Goal: Transaction & Acquisition: Subscribe to service/newsletter

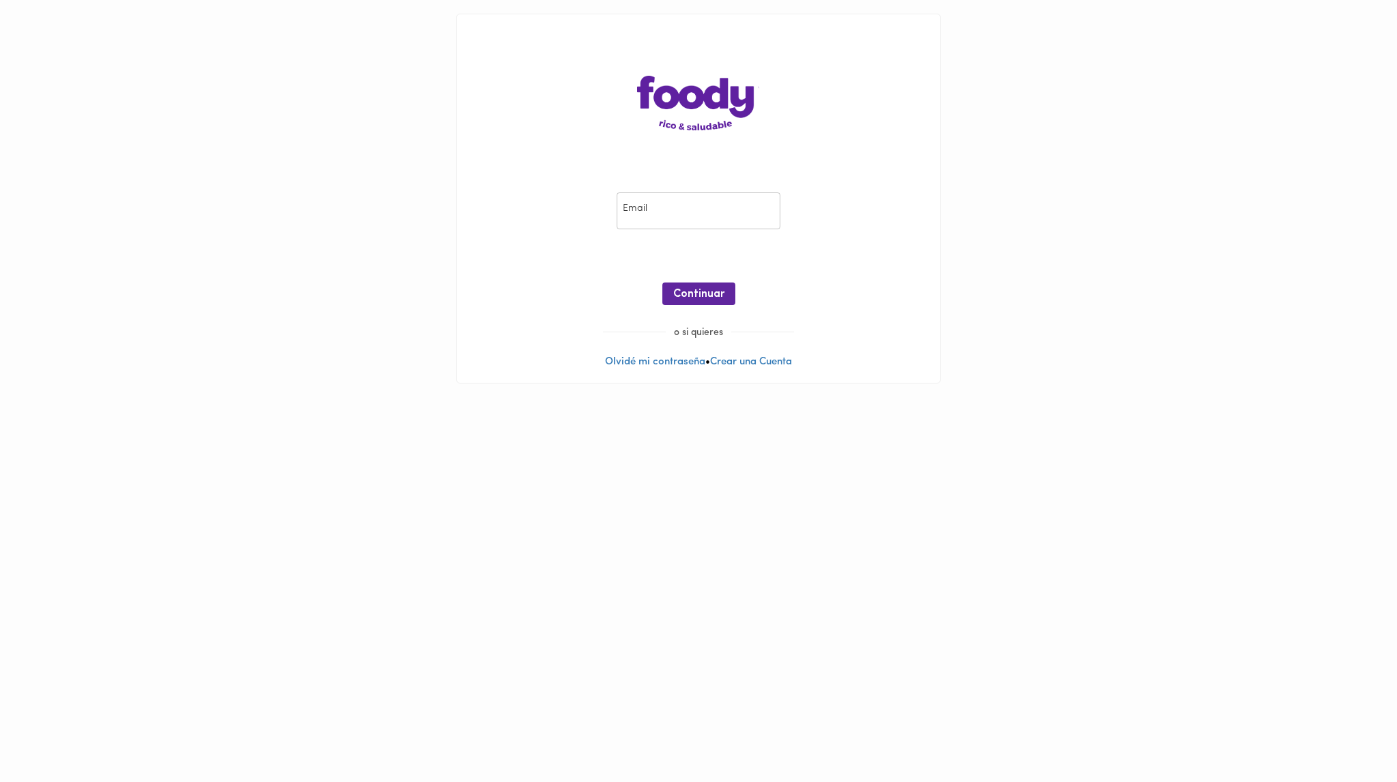
click at [712, 192] on input "email" at bounding box center [698, 211] width 164 height 38
click at [702, 219] on input "email" at bounding box center [698, 211] width 164 height 38
click at [635, 224] on input "email" at bounding box center [698, 211] width 164 height 38
type input "[EMAIL_ADDRESS][DOMAIN_NAME]"
click at [706, 289] on span "Continuar" at bounding box center [698, 294] width 51 height 13
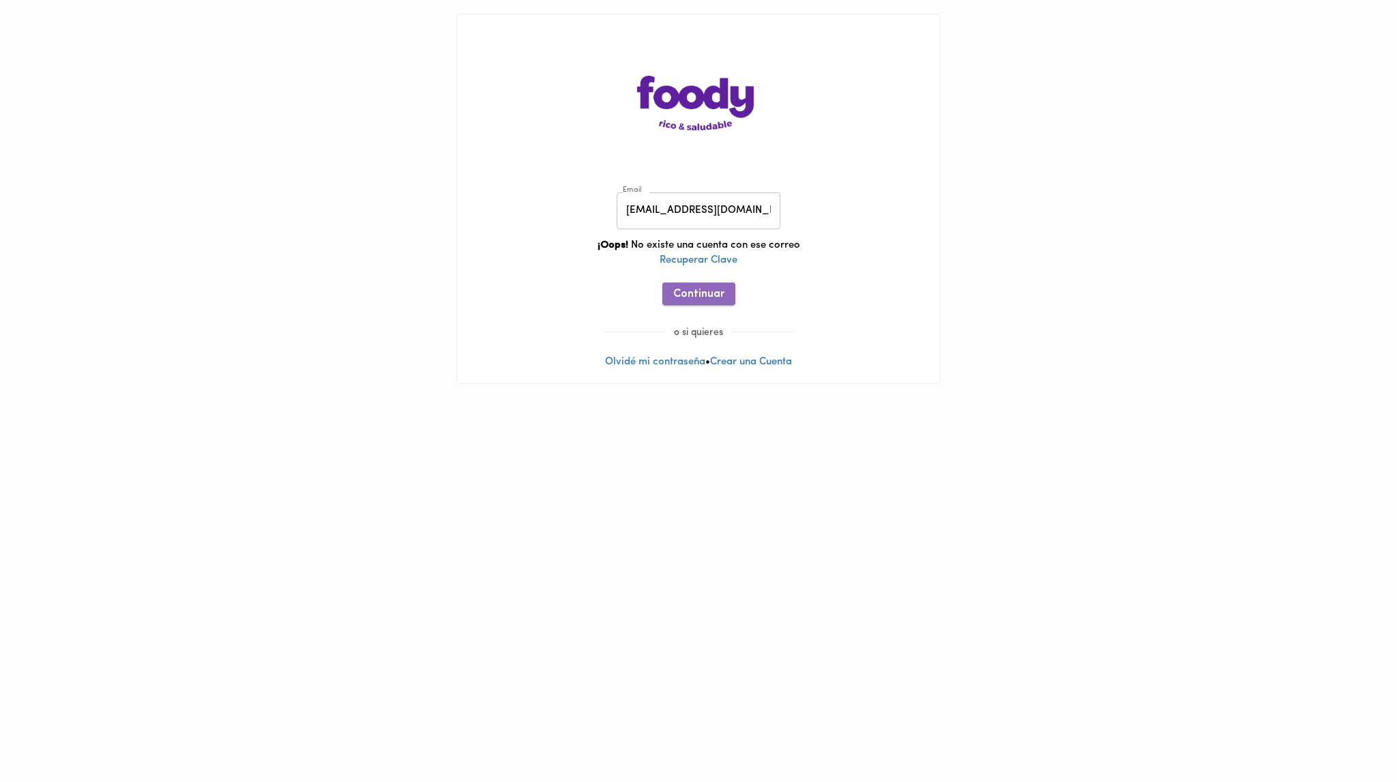
click at [709, 294] on span "Continuar" at bounding box center [698, 294] width 51 height 13
click at [712, 218] on input "[EMAIL_ADDRESS][DOMAIN_NAME]" at bounding box center [698, 211] width 164 height 38
click at [756, 362] on link "Crear una Cuenta" at bounding box center [751, 362] width 82 height 10
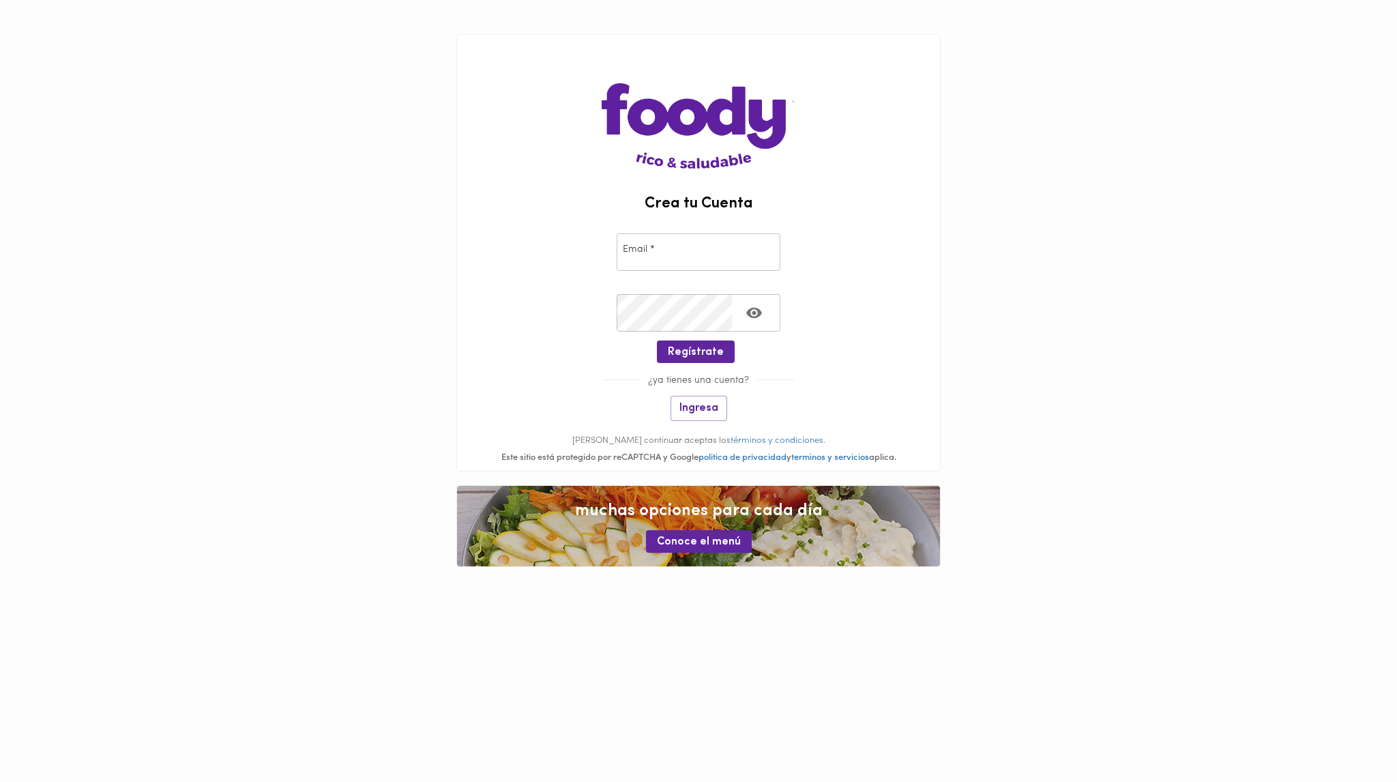
click at [657, 248] on input "email" at bounding box center [698, 252] width 164 height 38
paste input "[EMAIL_ADDRESS][DOMAIN_NAME]"
type input "[EMAIL_ADDRESS][DOMAIN_NAME]"
click at [700, 358] on span "Regístrate" at bounding box center [696, 352] width 56 height 13
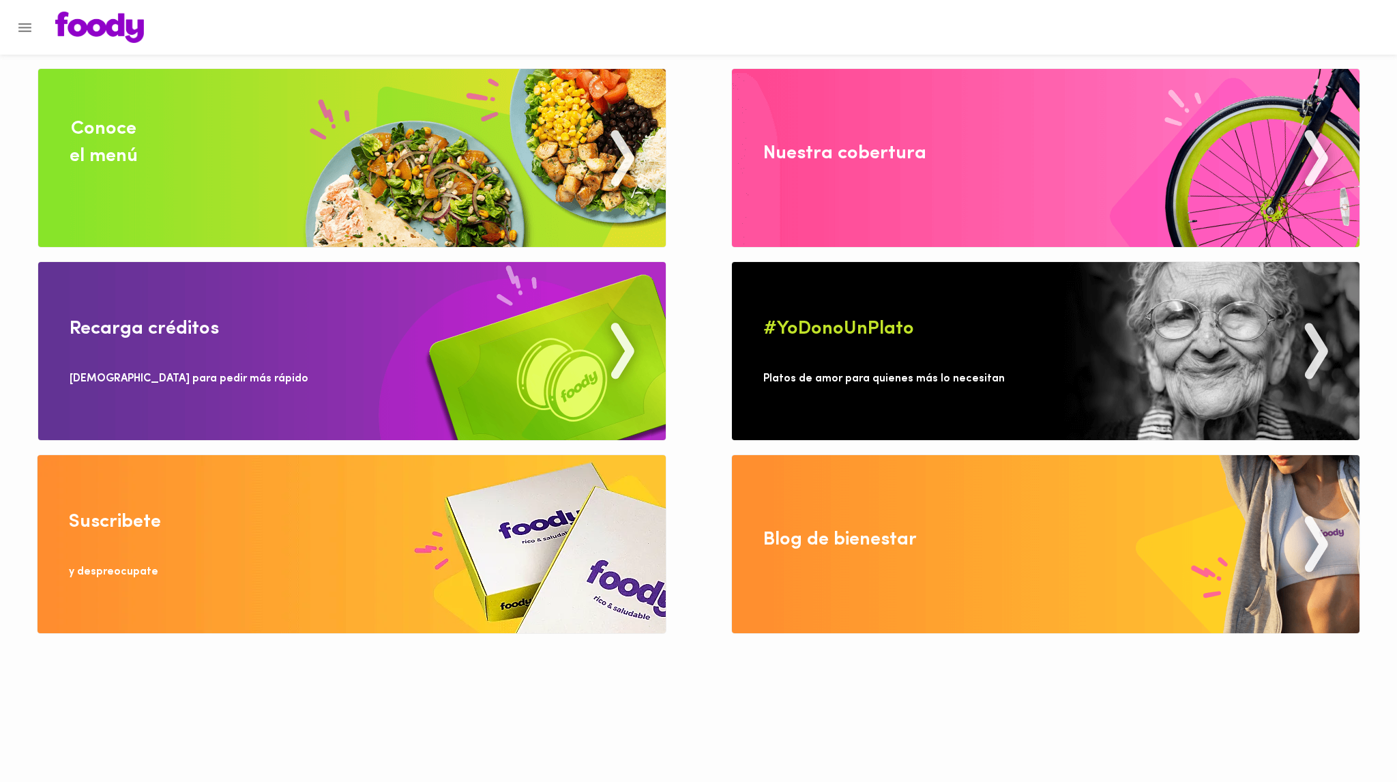
click at [248, 573] on img at bounding box center [352, 544] width 628 height 178
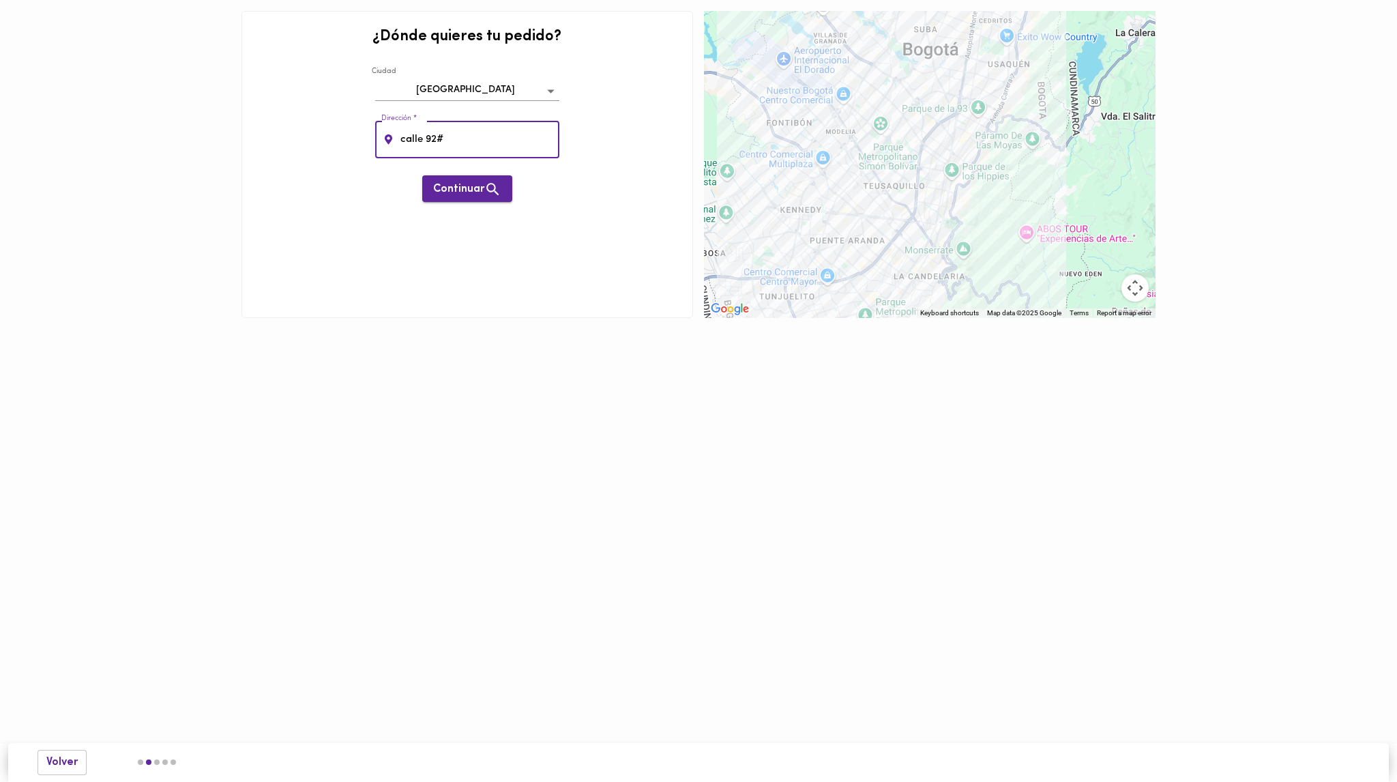
type input "calle 92#"
click at [475, 185] on span "Continuar" at bounding box center [467, 189] width 68 height 17
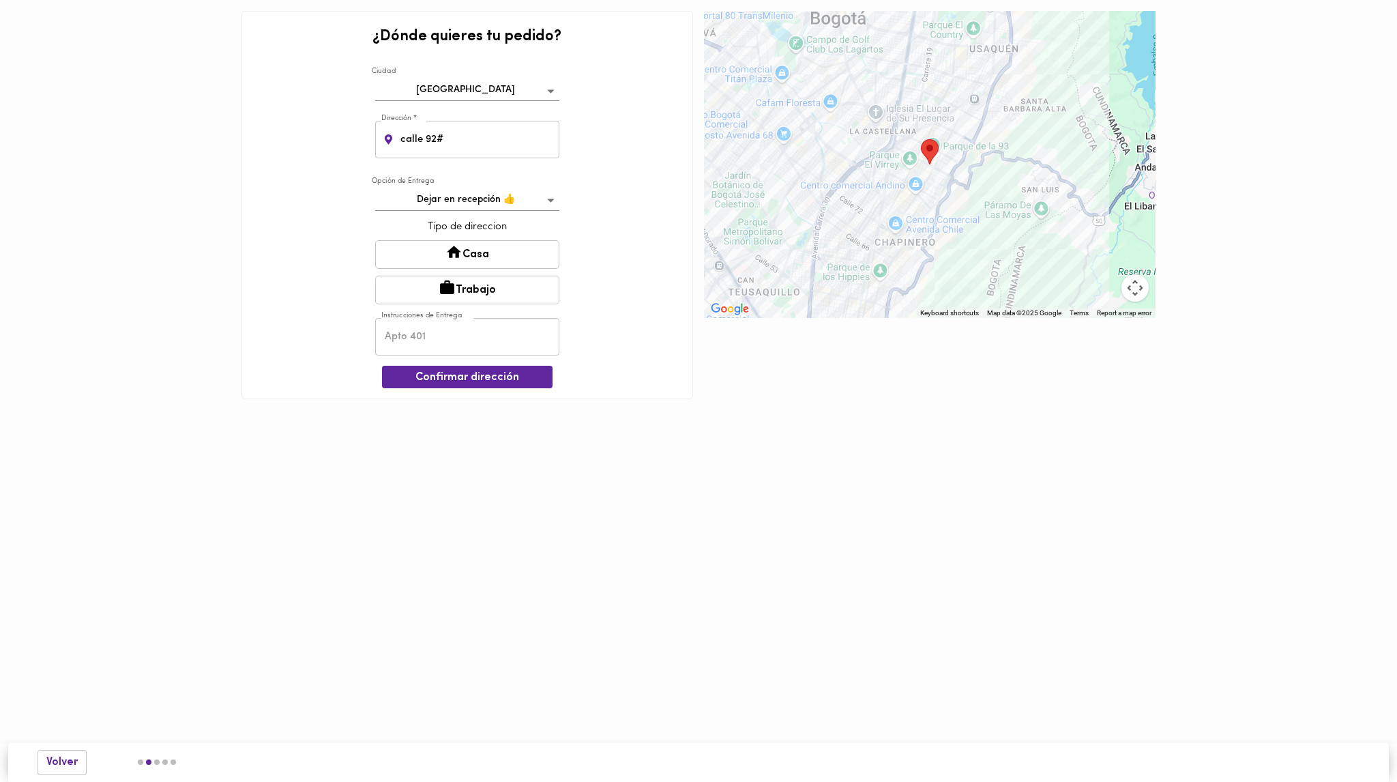
click at [466, 252] on button "Casa" at bounding box center [467, 254] width 184 height 29
click at [450, 332] on input "text" at bounding box center [467, 338] width 184 height 38
type input "apto 401"
click at [500, 376] on span "Confirmar dirección" at bounding box center [467, 378] width 149 height 13
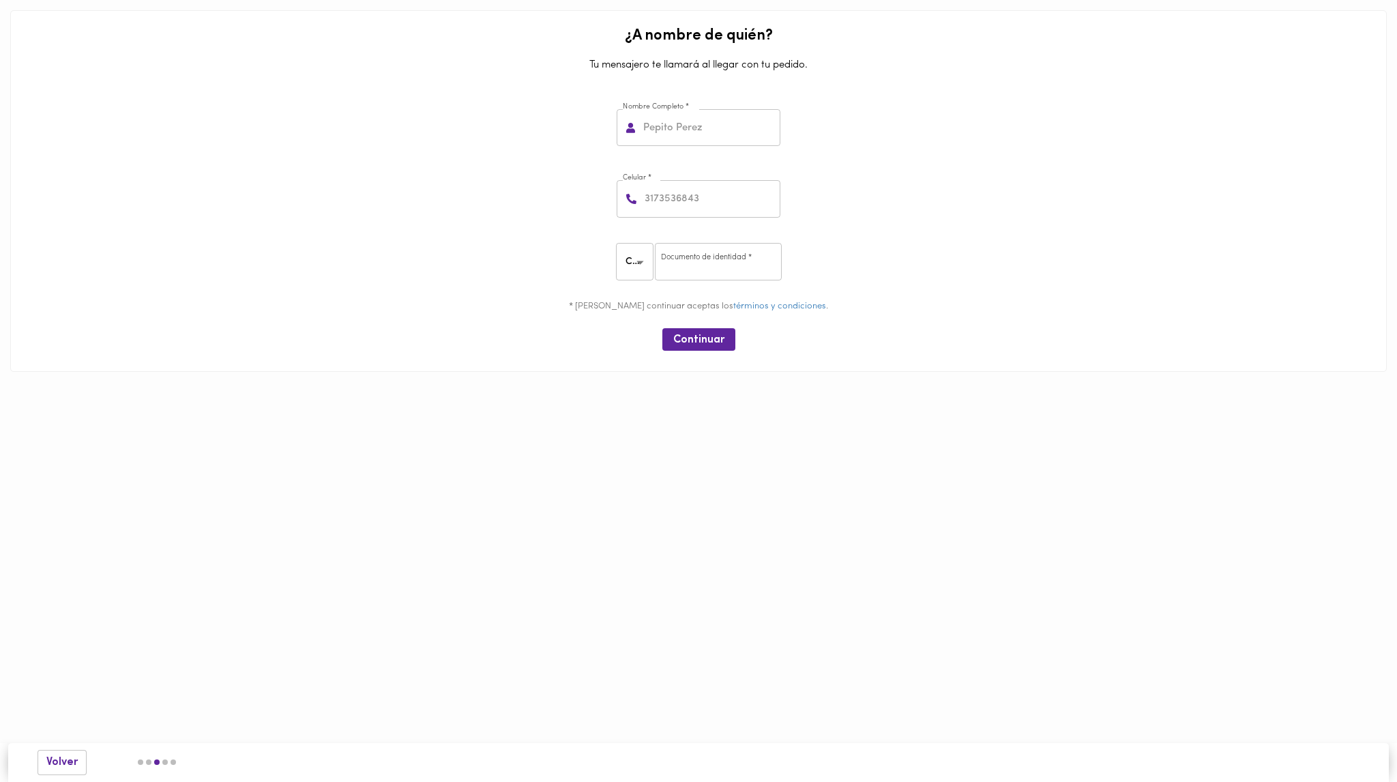
drag, startPoint x: 659, startPoint y: 156, endPoint x: 674, endPoint y: 140, distance: 21.7
click at [659, 156] on div "Nombre Completo * Nombre Completo *" at bounding box center [698, 125] width 1365 height 72
click at [676, 136] on input "text" at bounding box center [710, 128] width 140 height 38
type input "[PERSON_NAME]"
click at [669, 205] on input "number" at bounding box center [711, 199] width 138 height 38
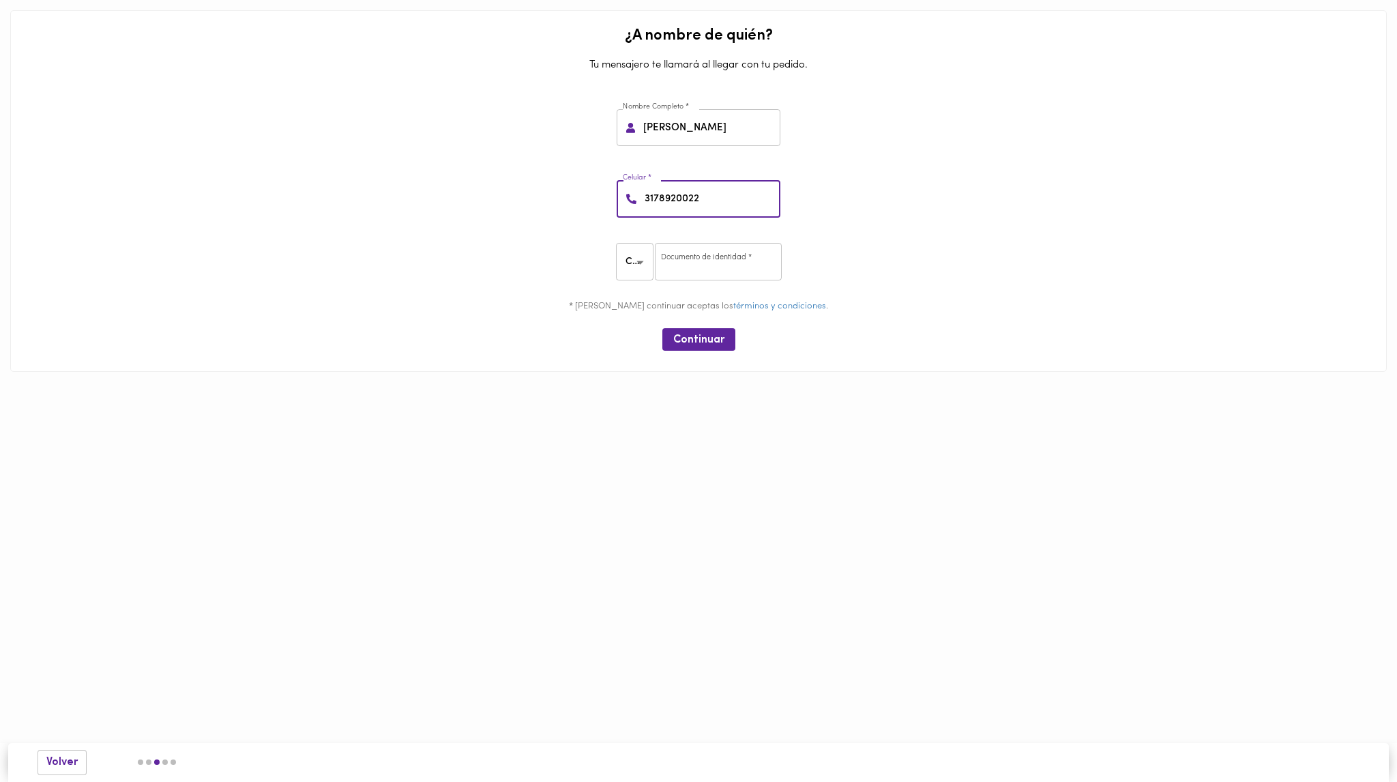
type input "3178920022"
click at [648, 258] on body "0cAFcWeA4JHZEuCOBadvUfnTk4DVIjyCne3EuoV1gG6j6fYotuVh_NntIVTM1lydLcGZxrGUTtfySoK…" at bounding box center [698, 206] width 1397 height 413
click at [641, 321] on li "PA" at bounding box center [636, 329] width 41 height 23
type input "PA"
click at [696, 271] on input "number" at bounding box center [718, 262] width 127 height 38
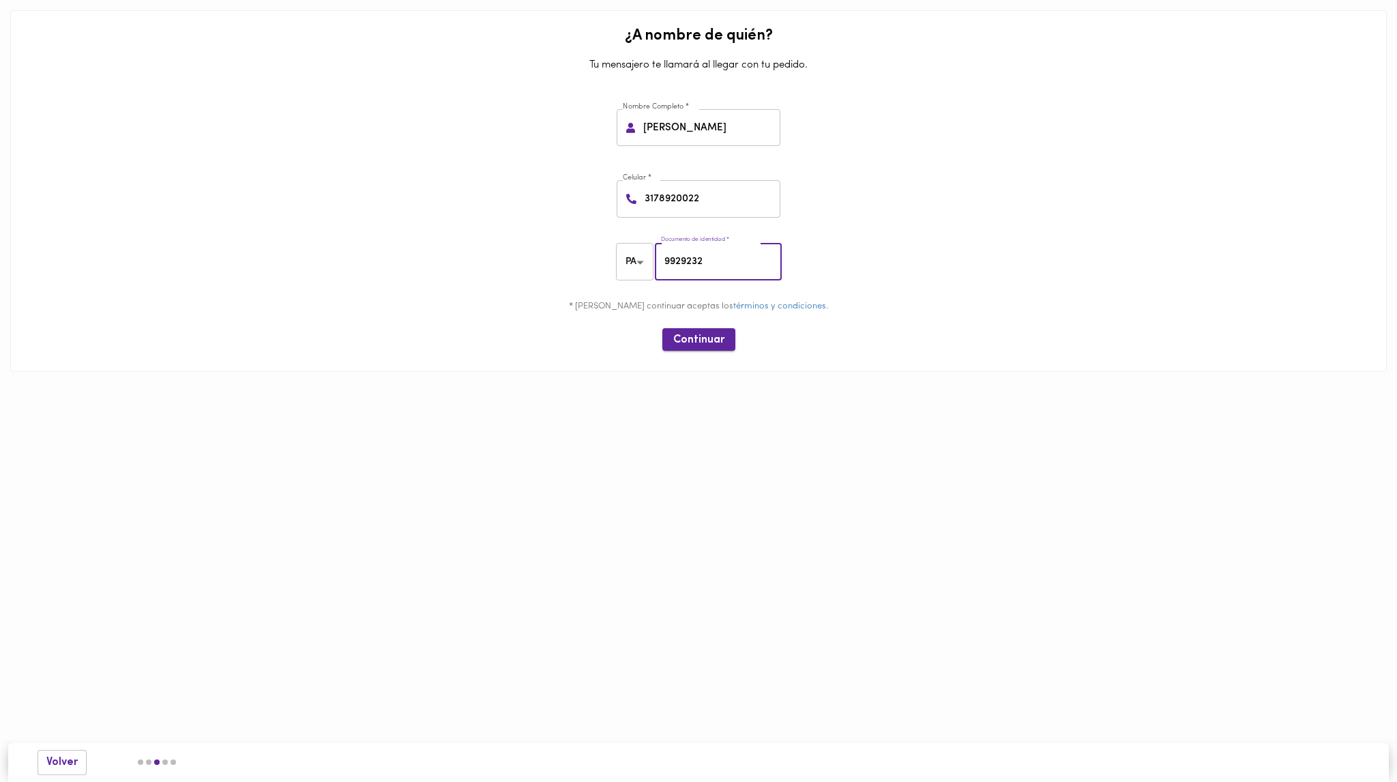
type input "9929232"
click at [724, 331] on button "Continuar" at bounding box center [698, 339] width 73 height 23
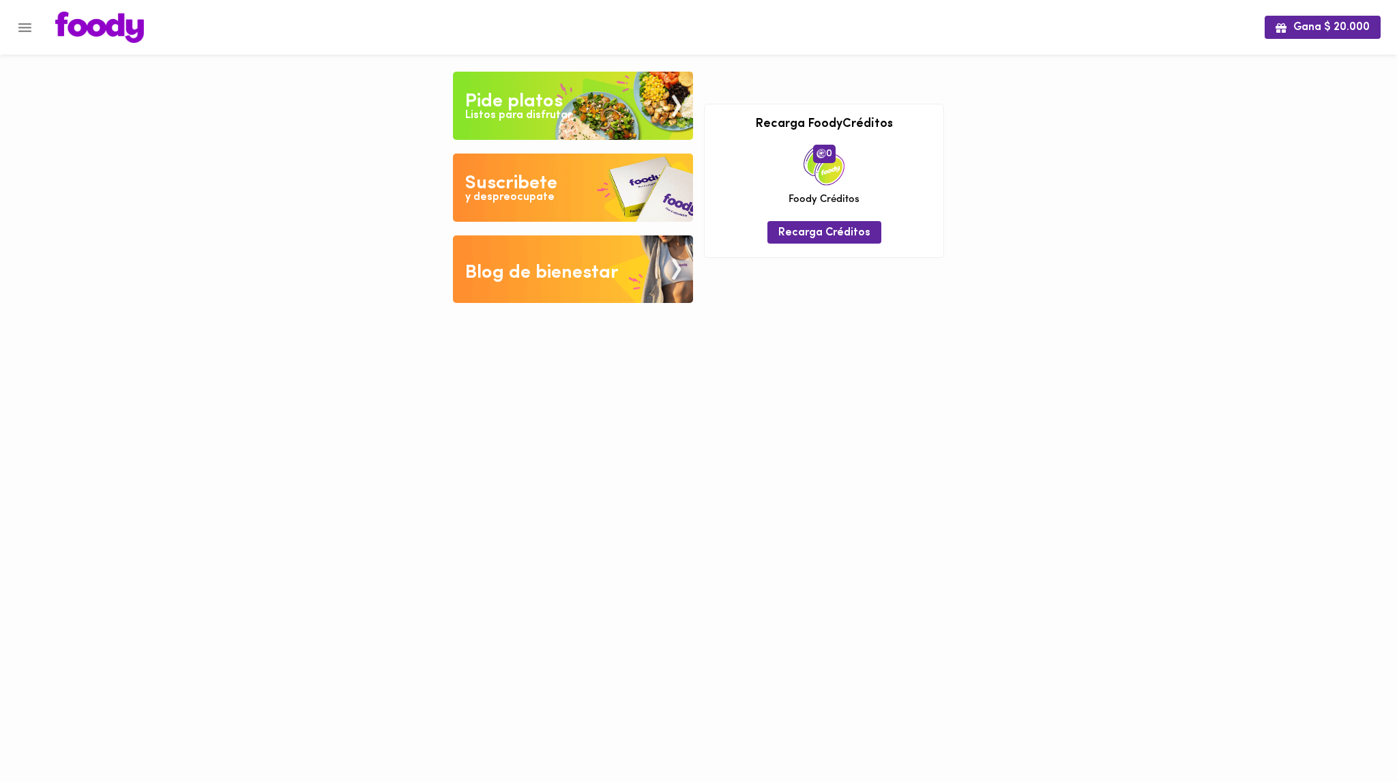
click at [604, 200] on img at bounding box center [573, 187] width 240 height 68
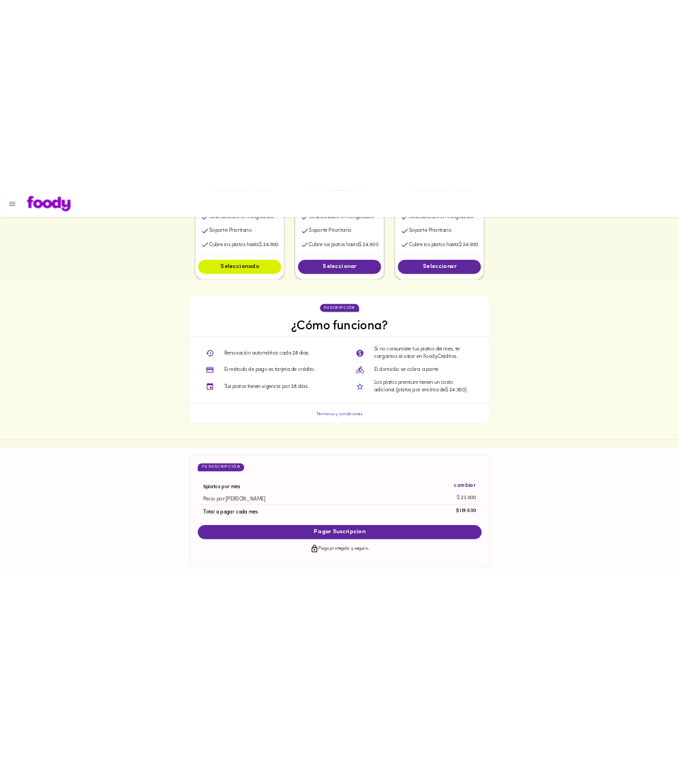
scroll to position [982, 0]
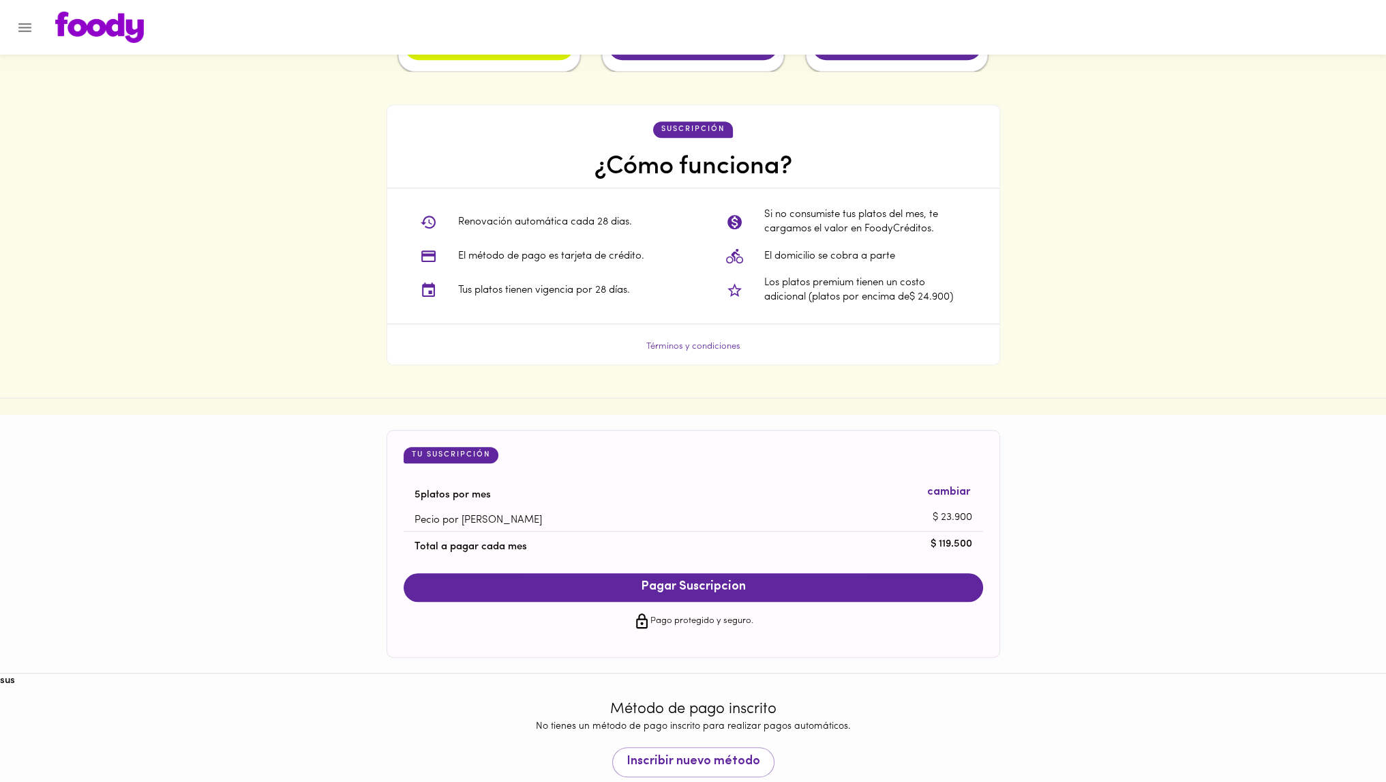
click at [745, 735] on div "No tienes un método de pago inscrito para realizar pagos automáticos. Inscribir…" at bounding box center [693, 747] width 1365 height 57
click at [736, 757] on span "Inscribir nuevo método" at bounding box center [694, 761] width 134 height 15
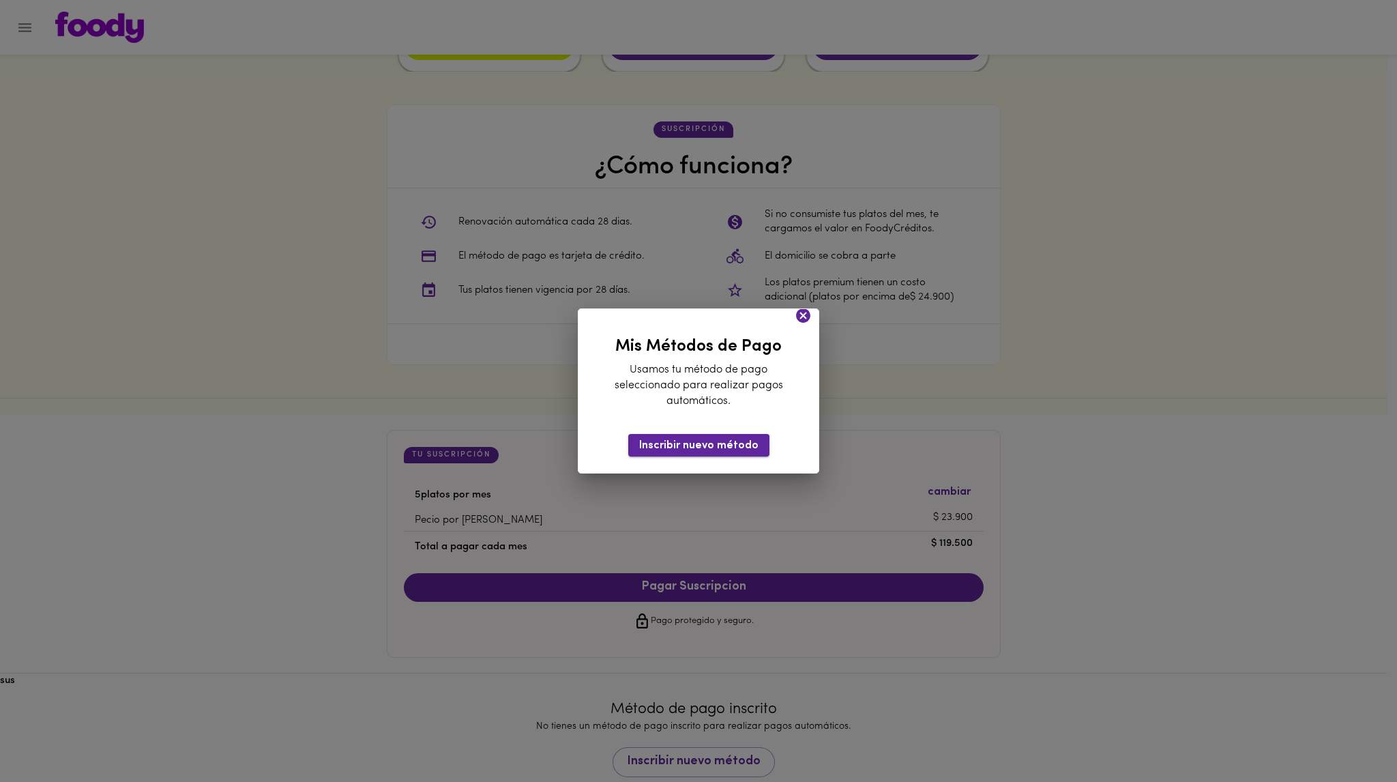
click at [715, 449] on span "Inscribir nuevo método" at bounding box center [698, 445] width 119 height 13
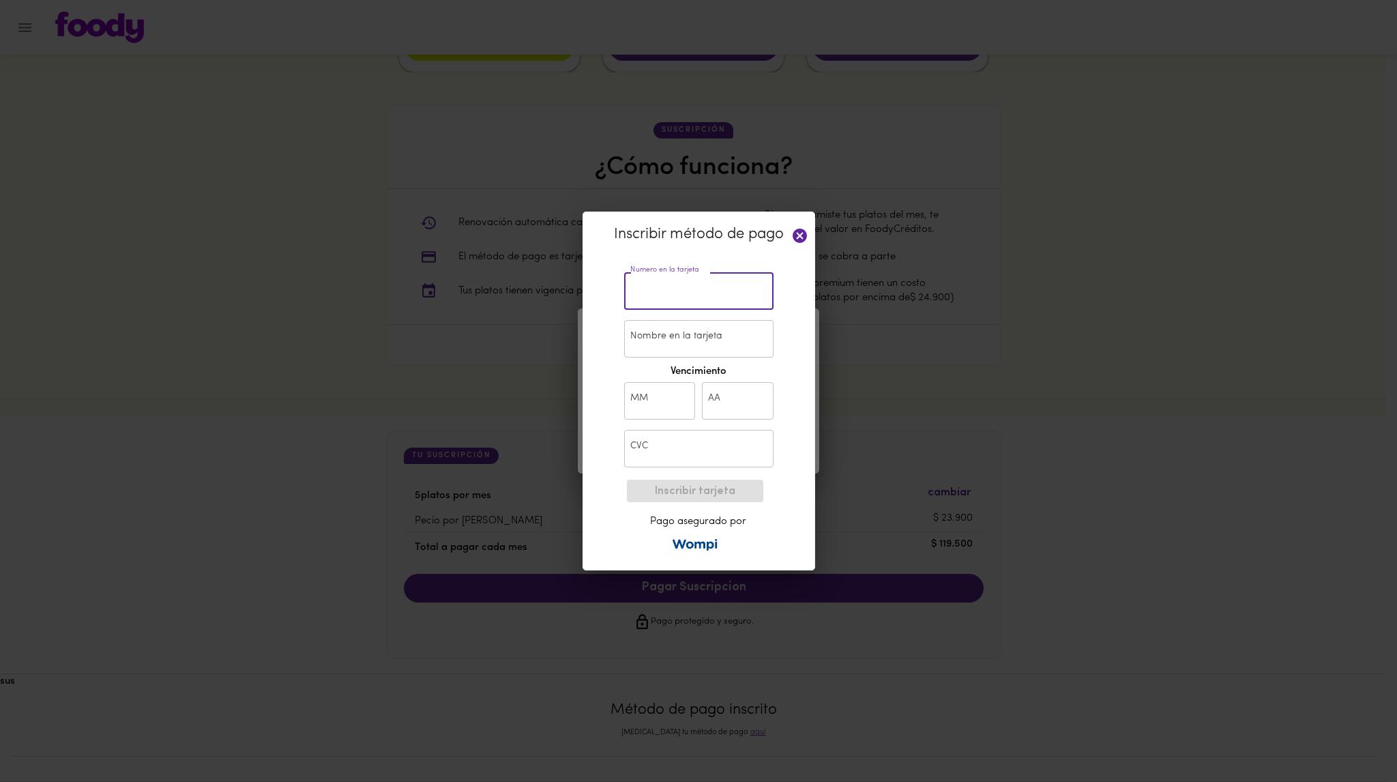
click at [665, 291] on input "text" at bounding box center [698, 291] width 149 height 38
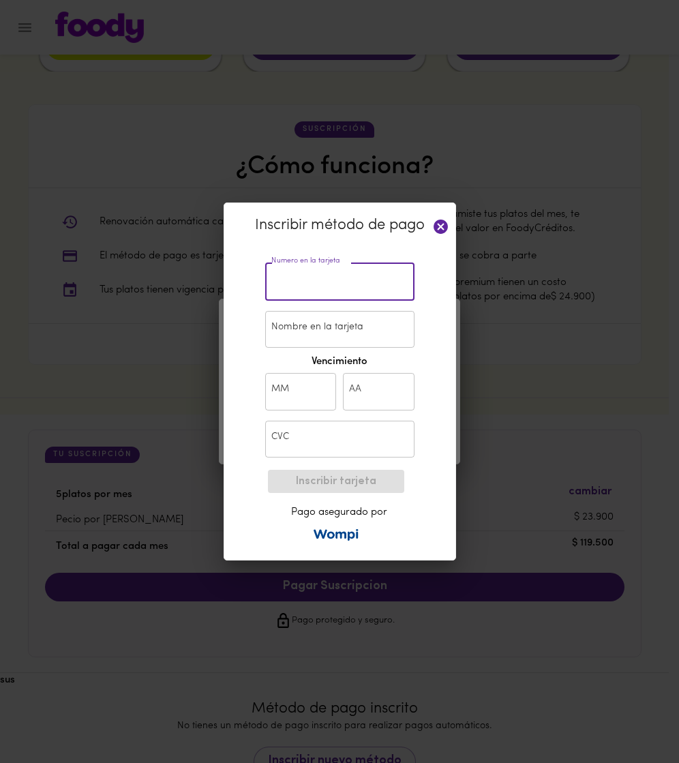
click at [355, 269] on input "text" at bounding box center [339, 282] width 149 height 38
click at [336, 276] on input "text" at bounding box center [339, 282] width 149 height 38
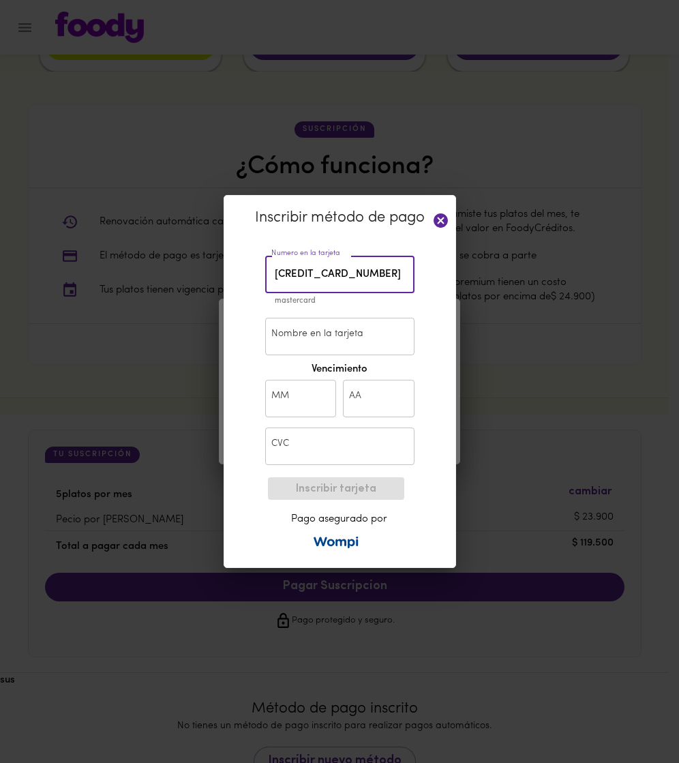
type input "5197 1000 5765 0699"
click at [323, 327] on input "Nombre en la tarjeta" at bounding box center [339, 337] width 149 height 38
type input "ALEJANDRO JORGE MARCHELL"
click at [310, 409] on input "text" at bounding box center [301, 399] width 72 height 38
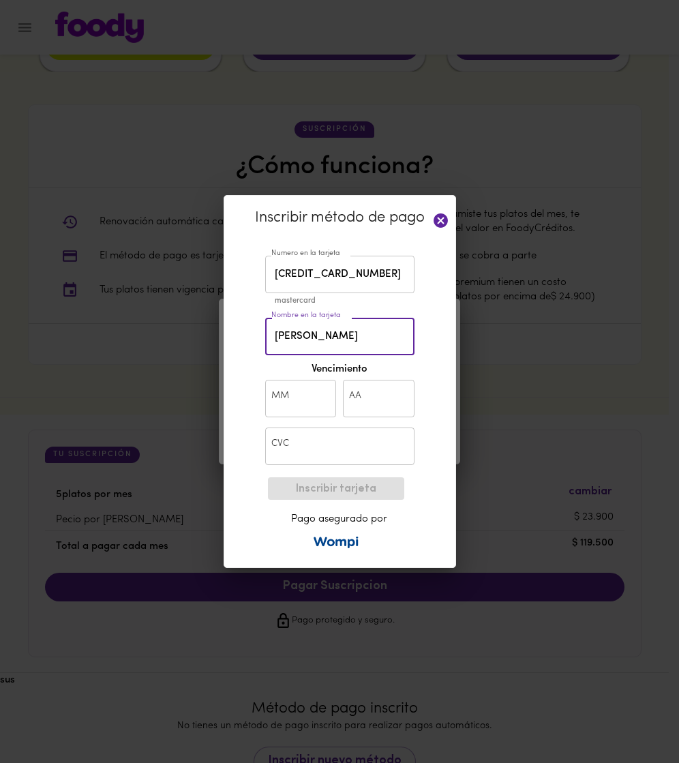
scroll to position [0, 0]
type input "10"
click at [396, 396] on input "text" at bounding box center [379, 399] width 72 height 38
type input "28"
click at [346, 441] on input "text" at bounding box center [339, 447] width 149 height 38
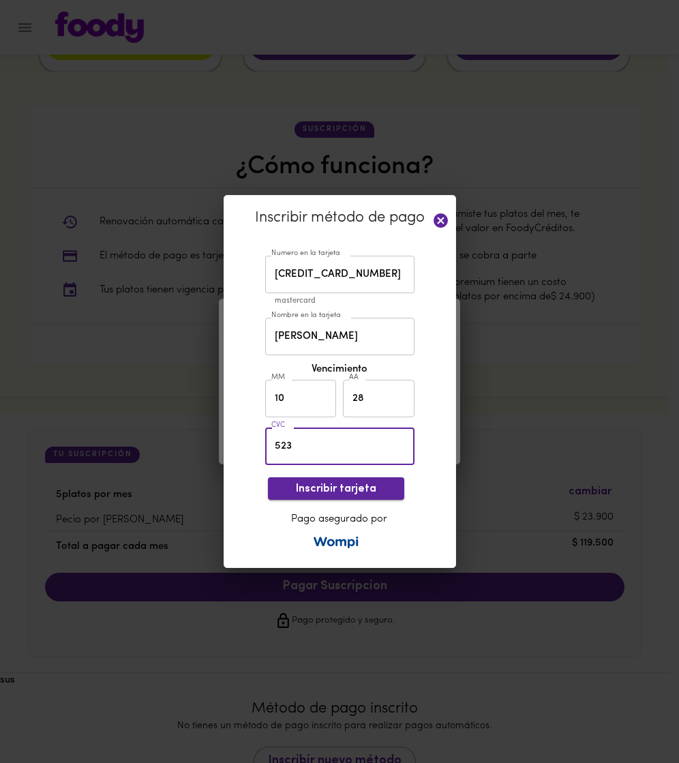
type input "523"
click at [366, 479] on button "Inscribir tarjeta" at bounding box center [336, 488] width 136 height 23
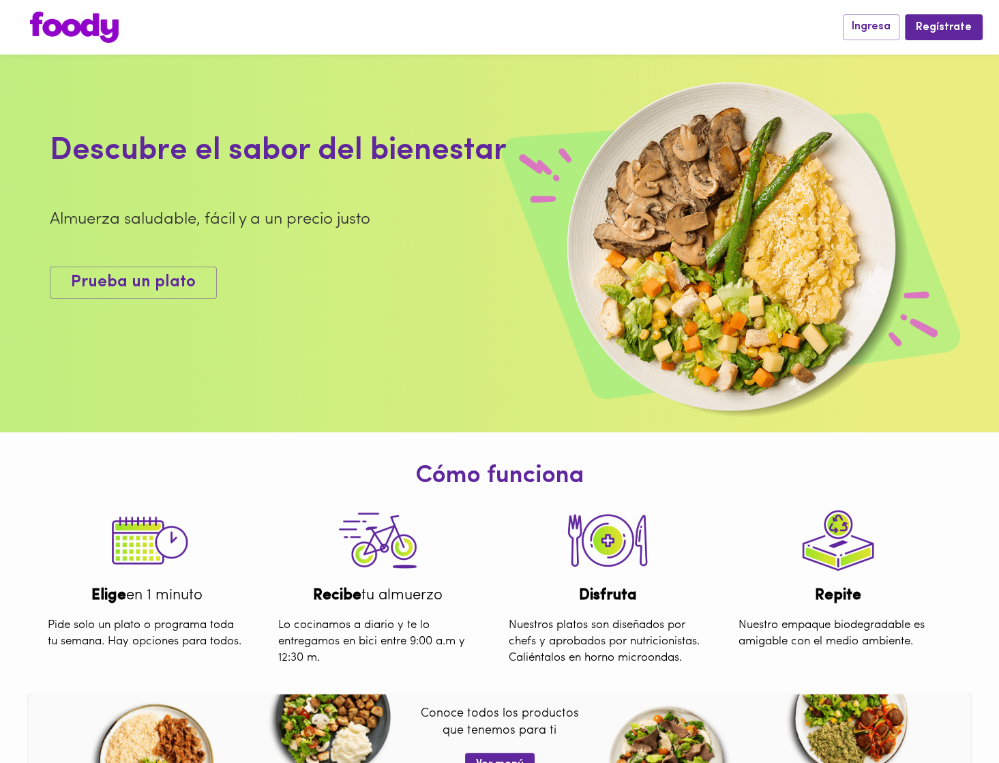
click at [434, 245] on div "Descubre el sabor del bienestar Almuerza saludable, fácil y a un precio justo P…" at bounding box center [349, 213] width 599 height 205
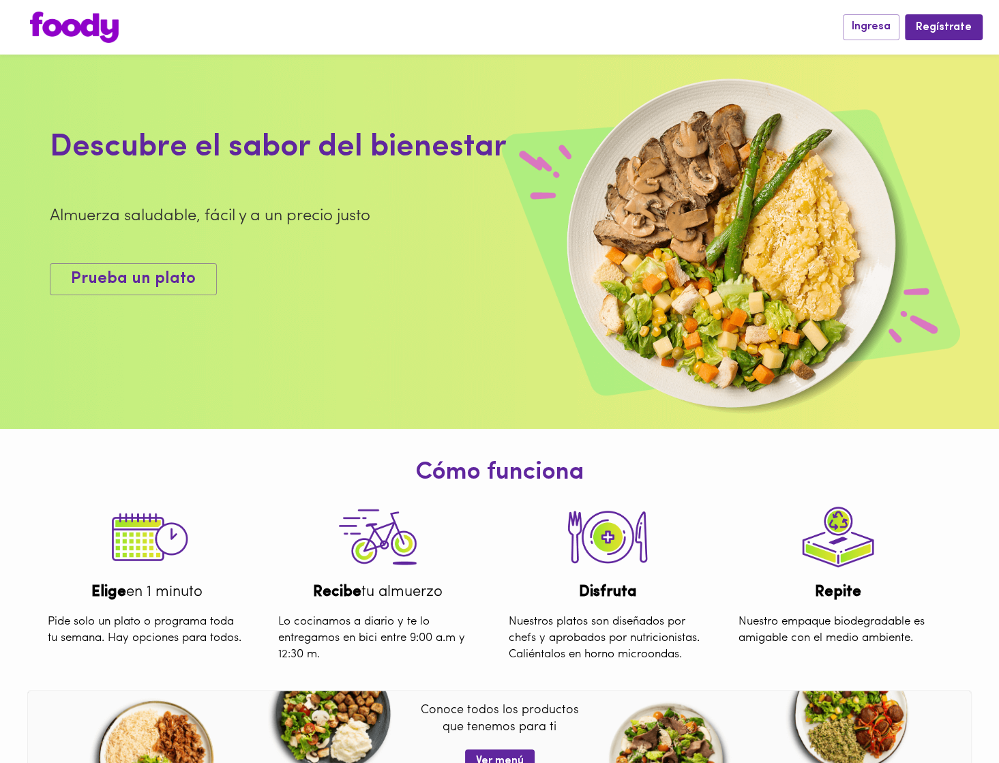
scroll to position [255, 0]
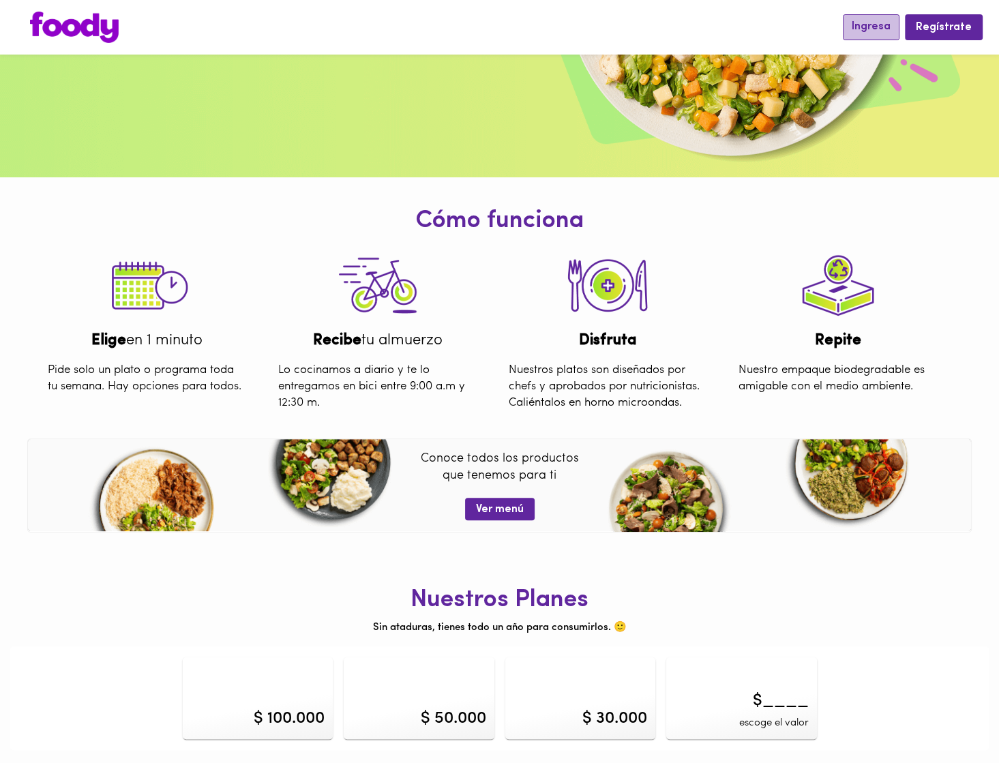
click at [858, 29] on span "Ingresa" at bounding box center [871, 26] width 39 height 13
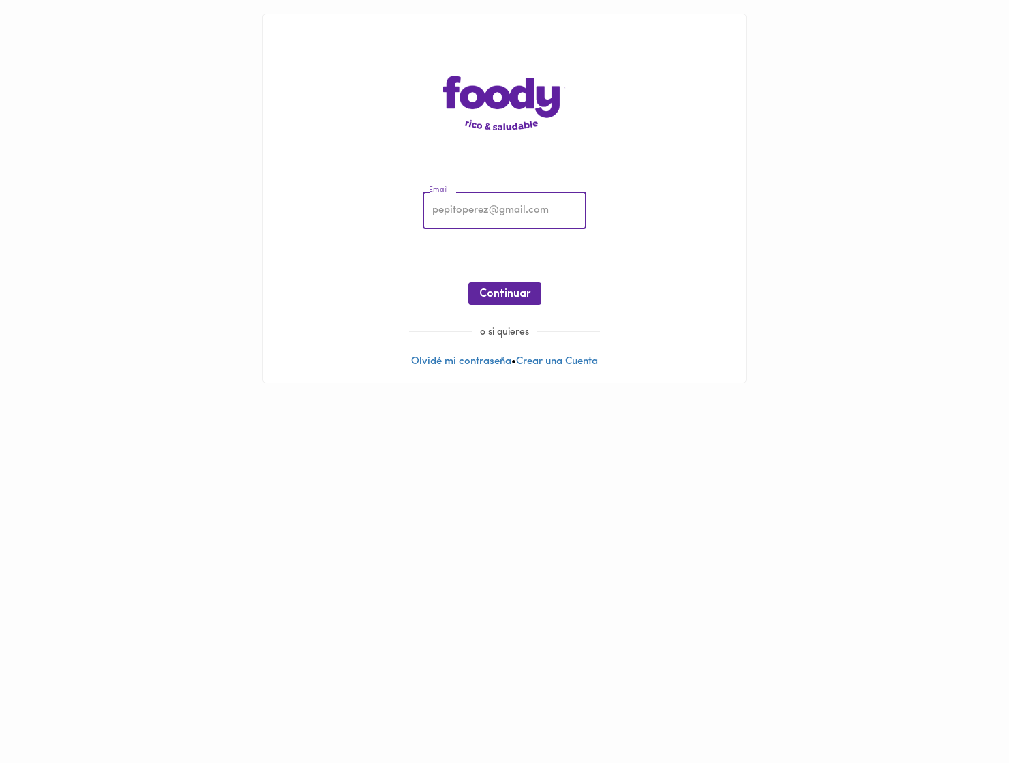
click at [574, 202] on input "email" at bounding box center [505, 211] width 164 height 38
type input "WELCOMES001@OUTLOOK.COM"
